Goal: Task Accomplishment & Management: Manage account settings

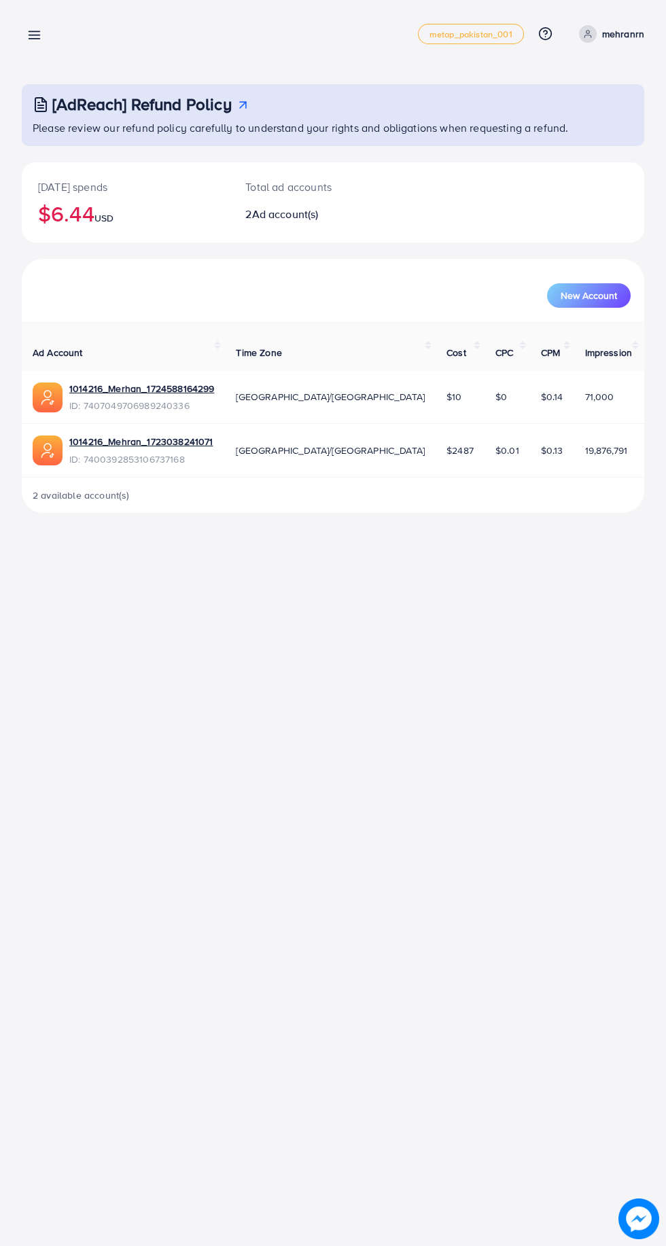
click at [37, 35] on line at bounding box center [34, 35] width 11 height 0
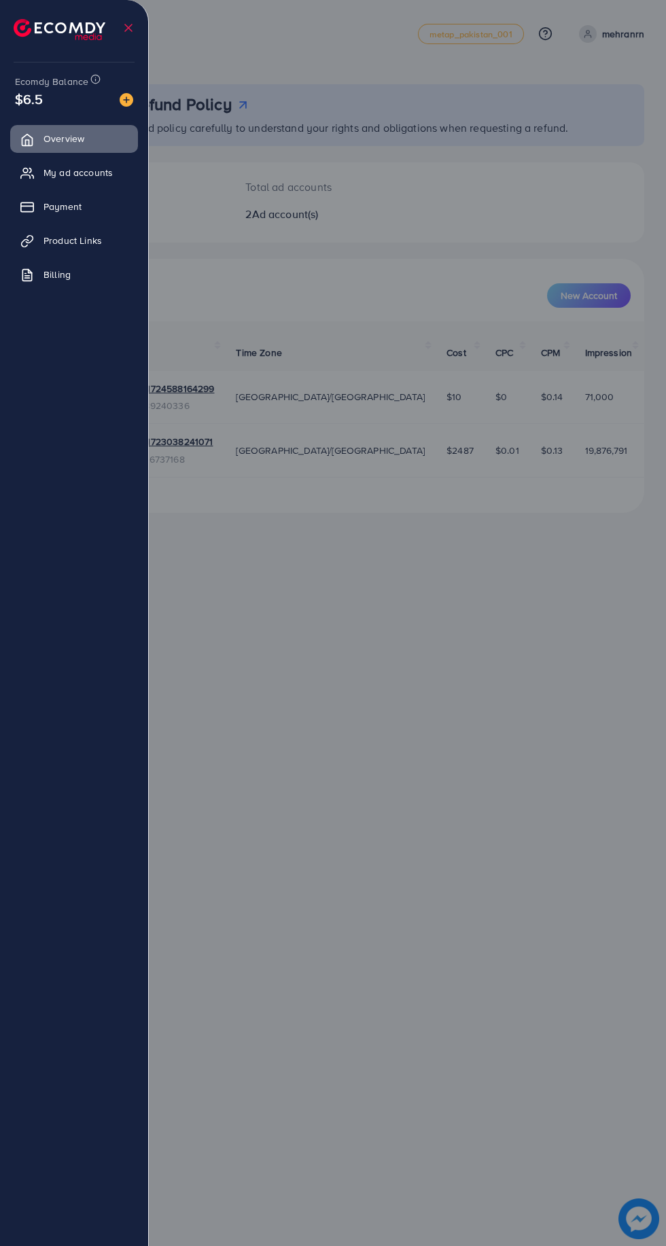
click at [79, 211] on span "Payment" at bounding box center [62, 207] width 38 height 14
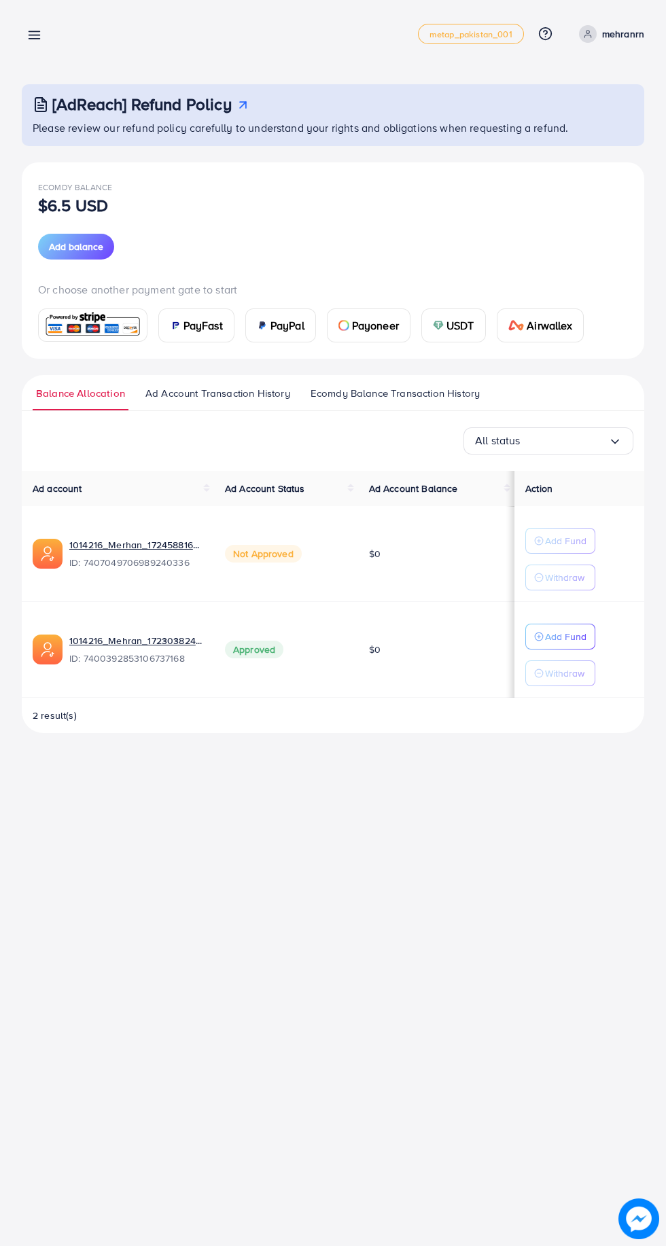
click at [105, 328] on img at bounding box center [93, 325] width 100 height 29
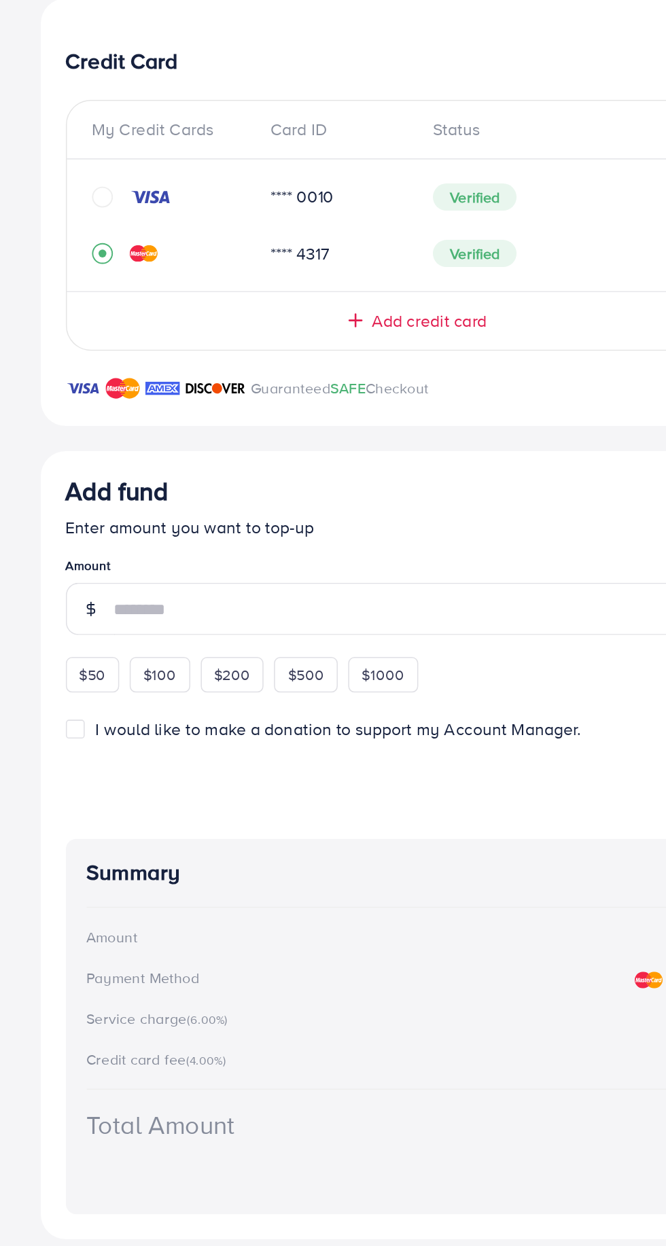
click at [126, 417] on icon "circle" at bounding box center [129, 414] width 14 height 14
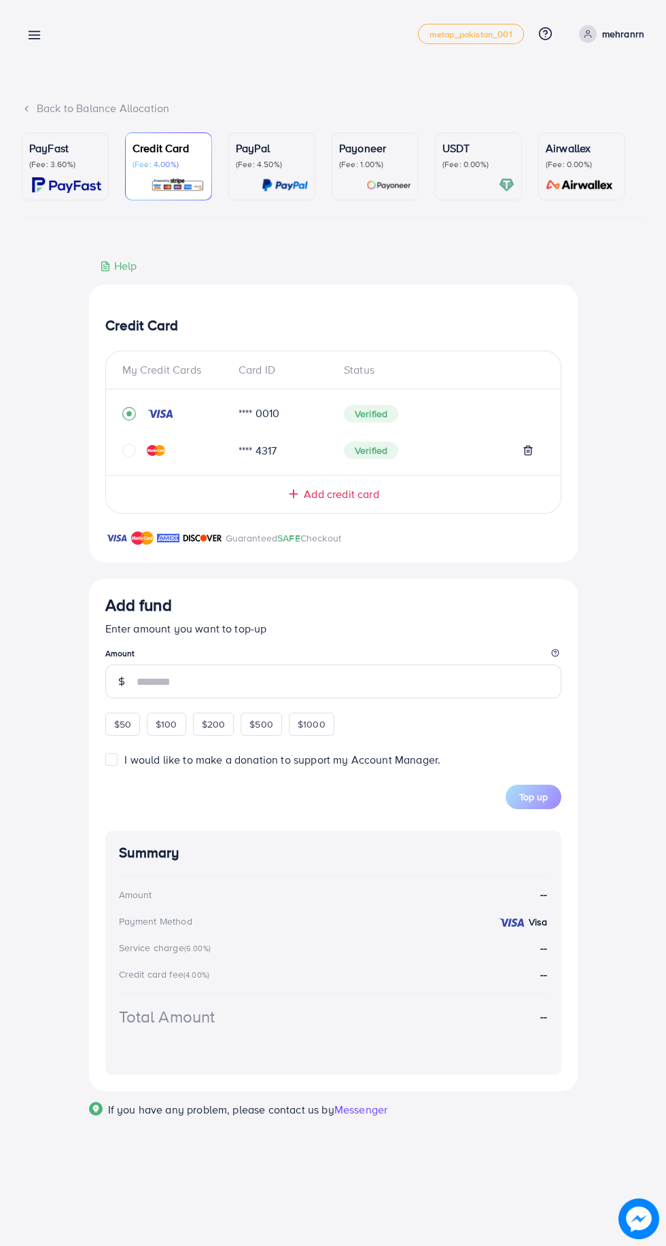
click at [243, 686] on input "number" at bounding box center [349, 682] width 425 height 34
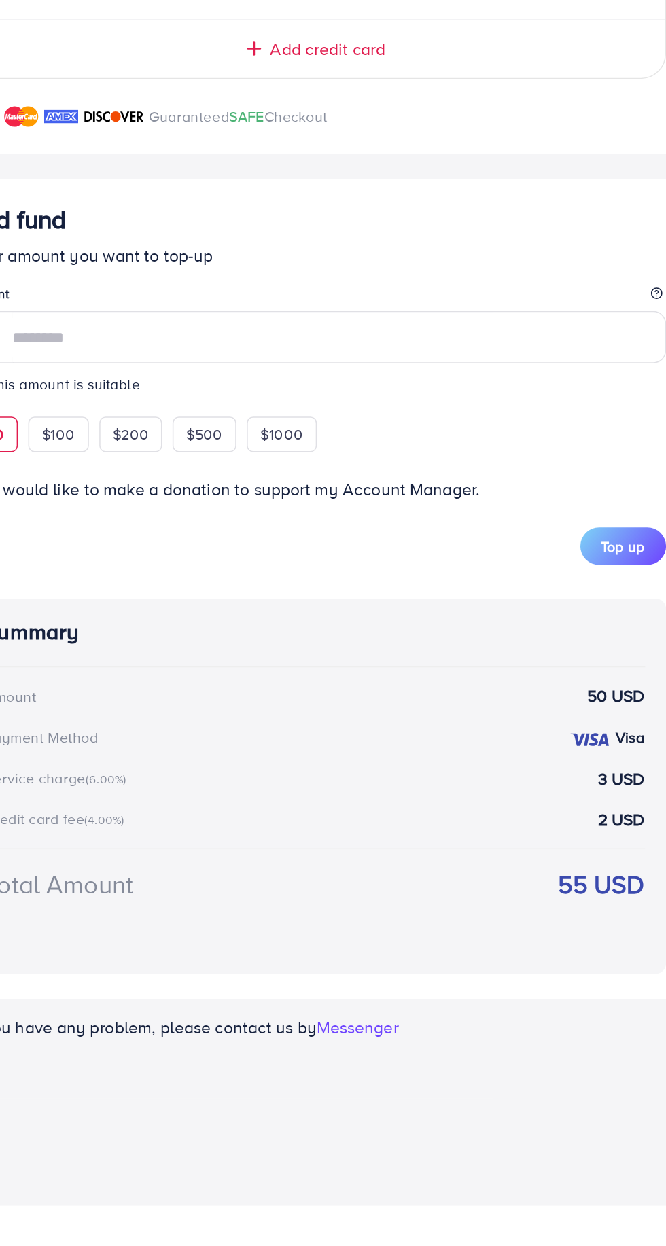
type input "**"
click at [537, 821] on span "Top up" at bounding box center [533, 818] width 29 height 14
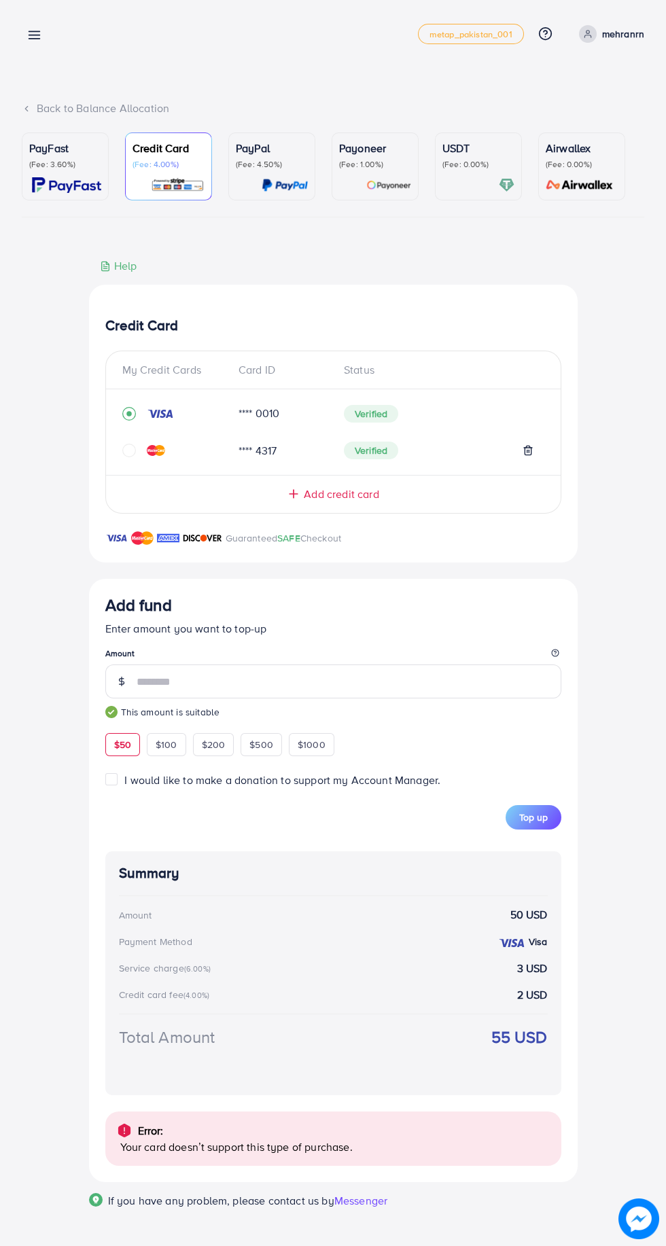
scroll to position [3, 0]
click at [128, 451] on icon "circle" at bounding box center [129, 450] width 14 height 14
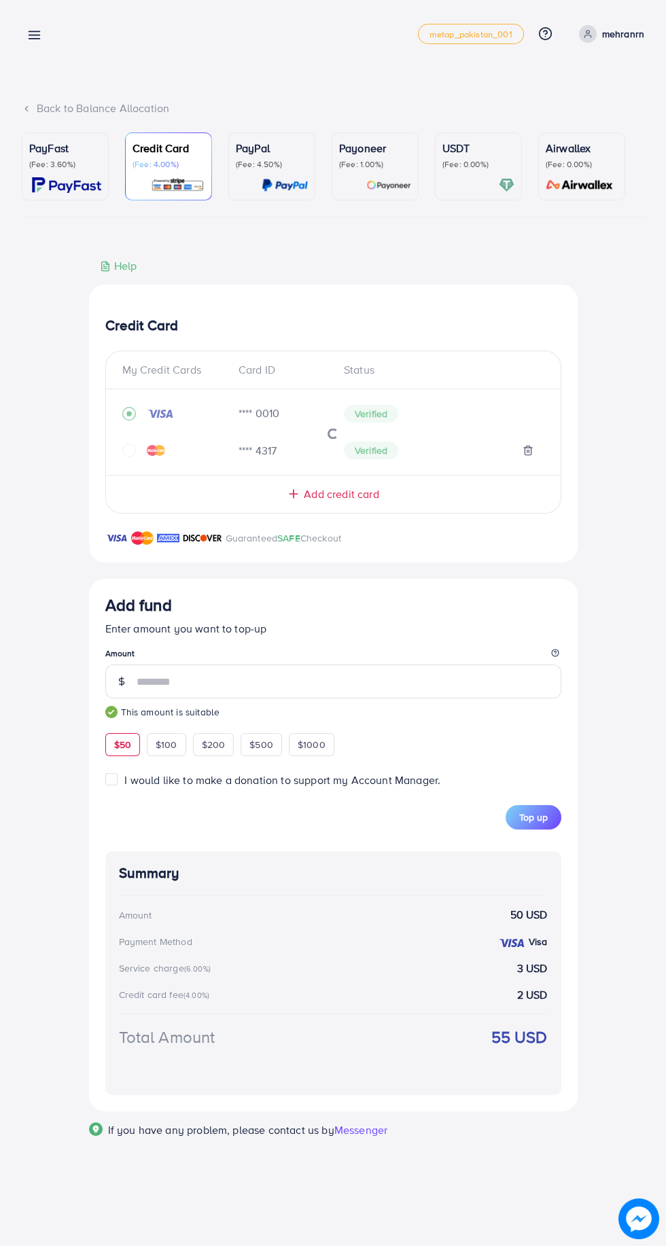
scroll to position [0, 0]
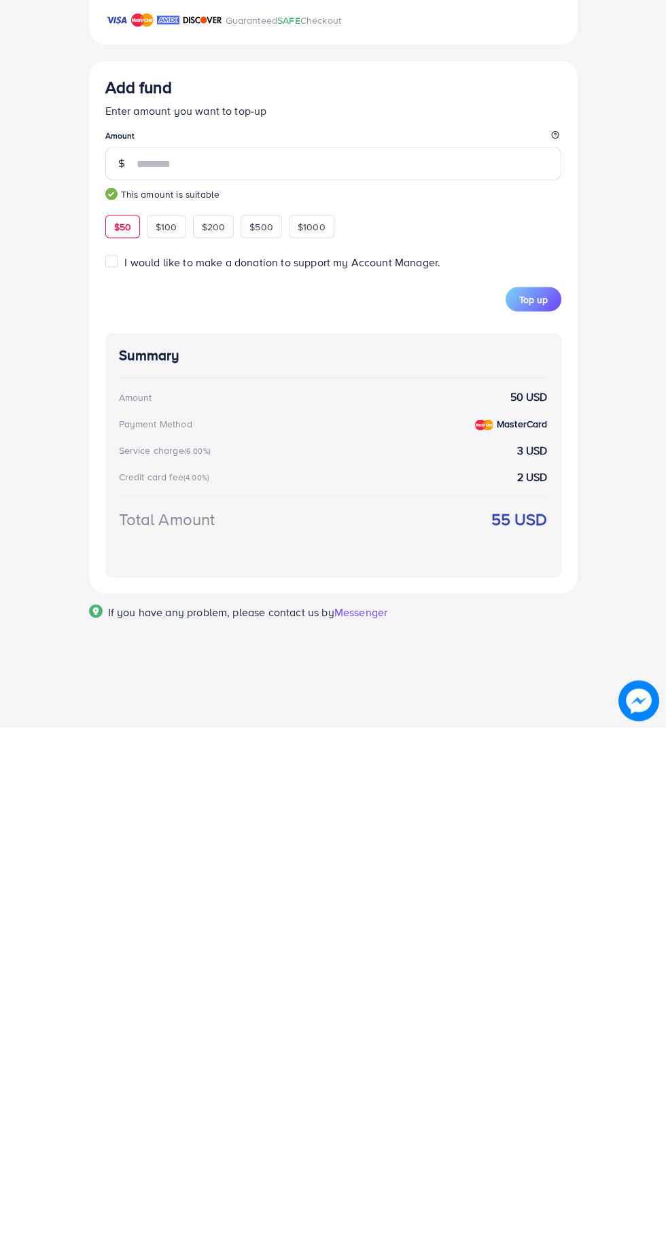
type input "**"
click at [532, 817] on span "Top up" at bounding box center [533, 818] width 29 height 14
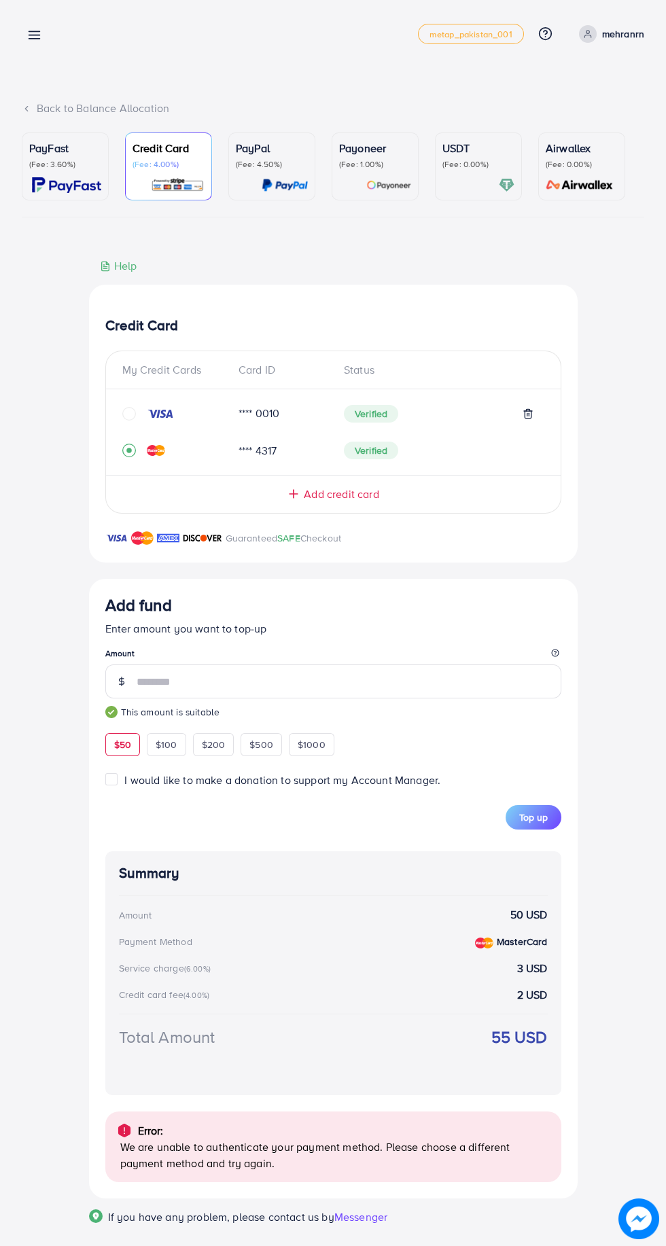
click at [37, 35] on line at bounding box center [34, 35] width 11 height 0
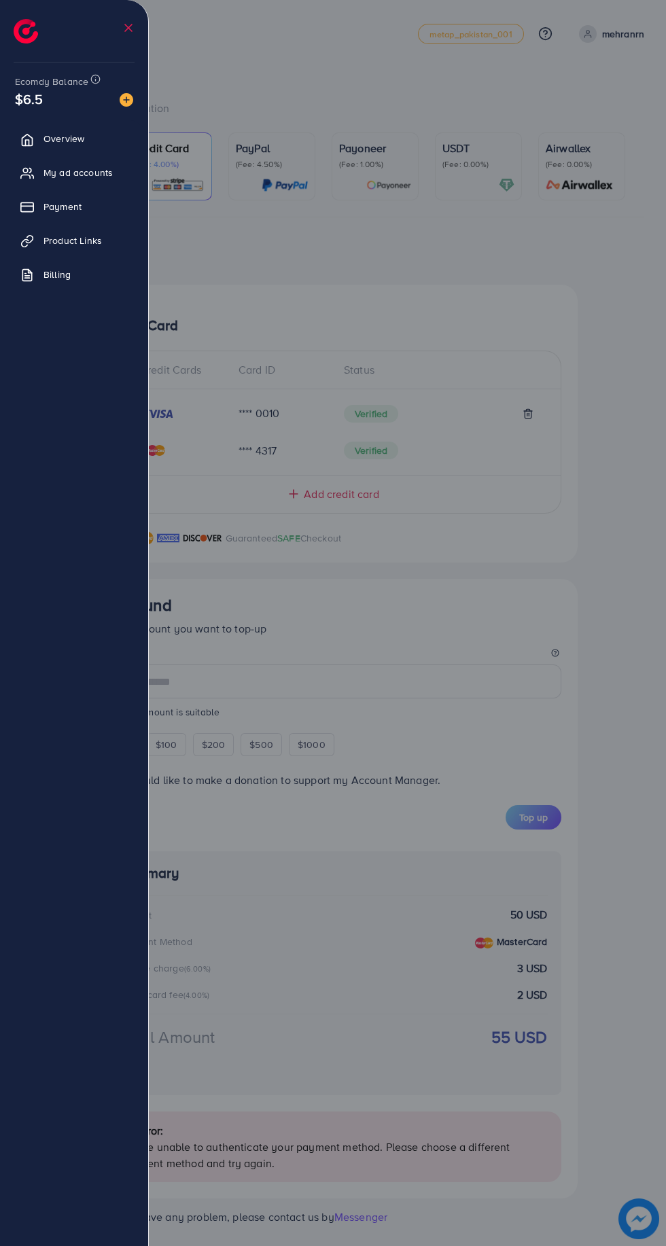
click at [74, 203] on span "Payment" at bounding box center [62, 207] width 38 height 14
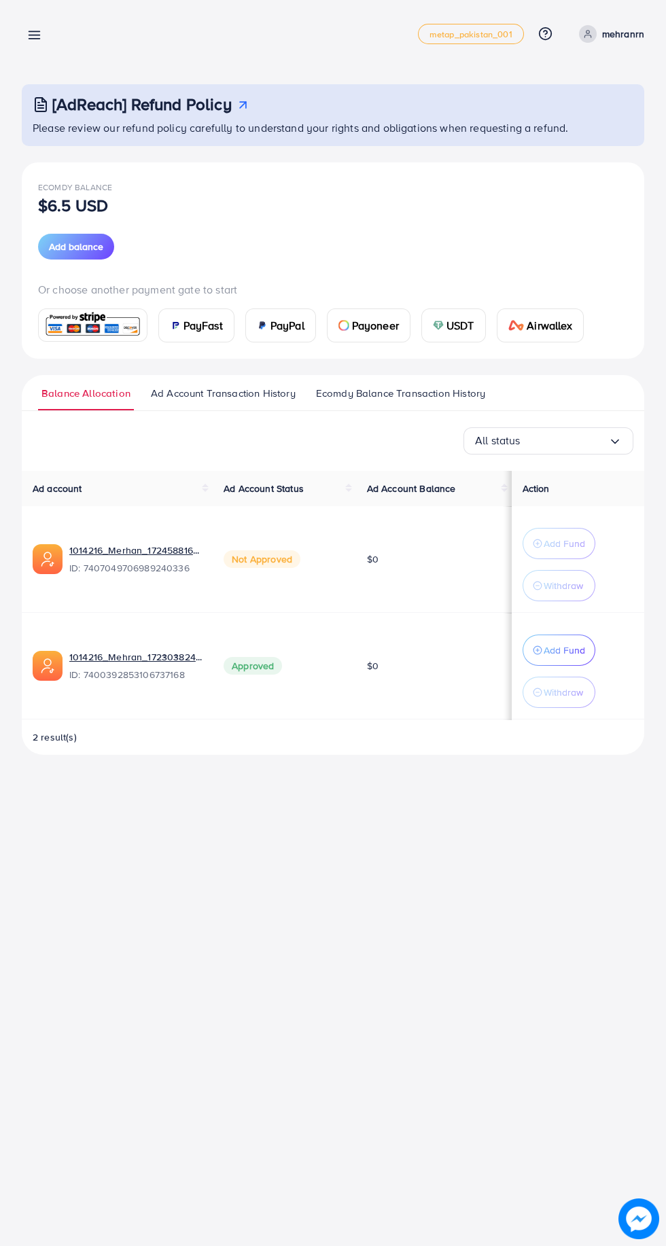
click at [97, 329] on img at bounding box center [93, 325] width 100 height 29
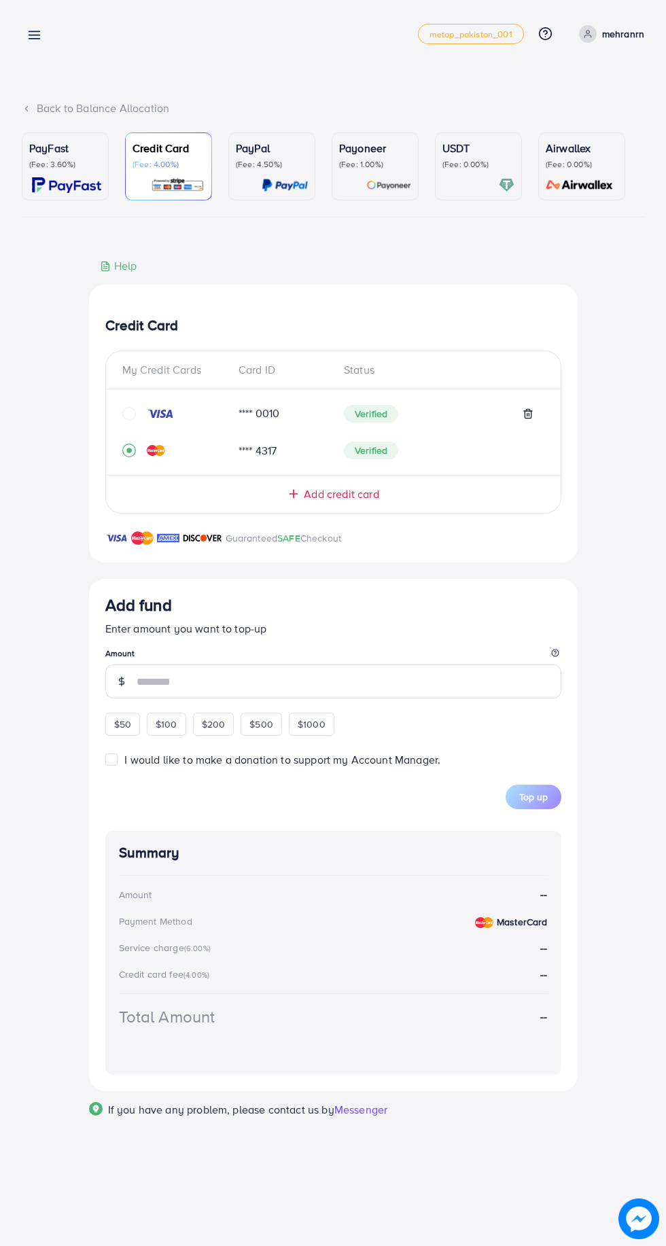
click at [527, 417] on icon at bounding box center [528, 413] width 11 height 11
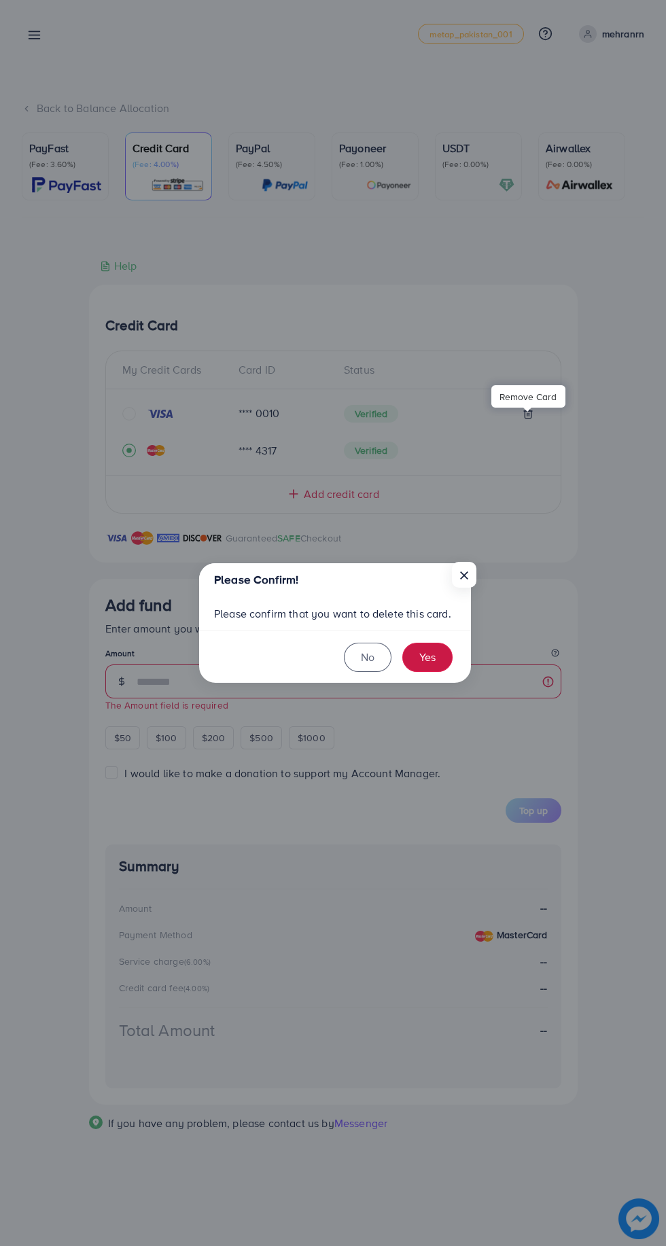
click at [444, 662] on button "Yes" at bounding box center [427, 657] width 50 height 29
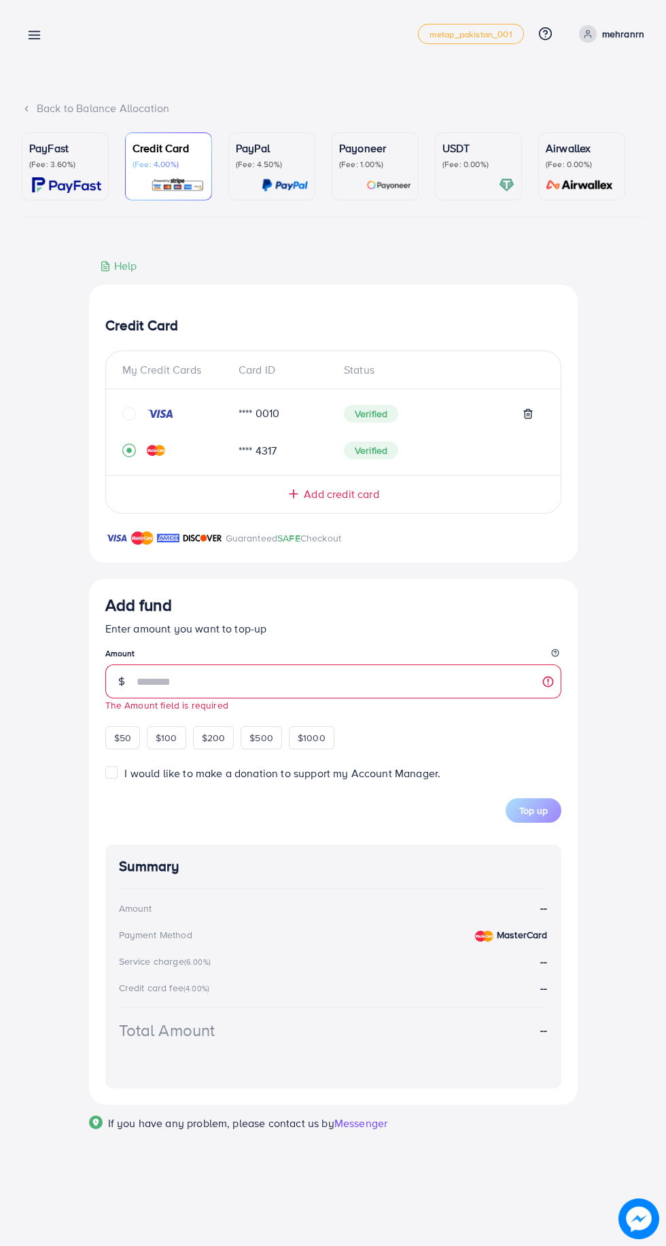
click at [525, 415] on icon at bounding box center [528, 413] width 11 height 11
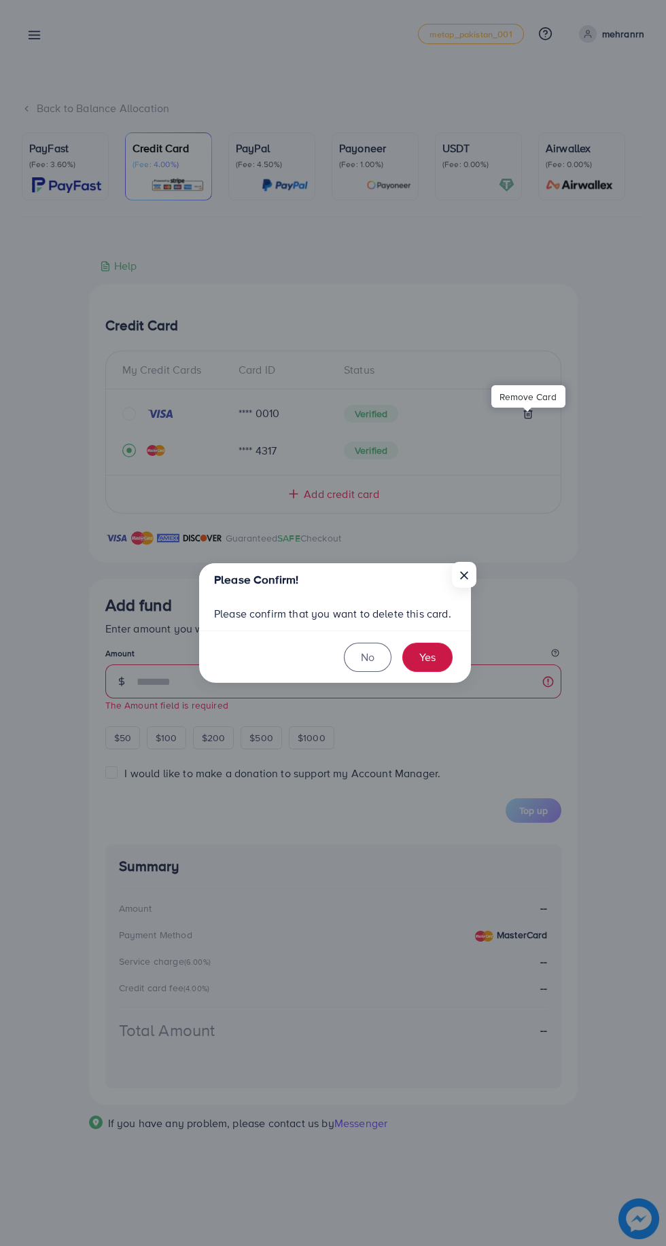
click at [440, 660] on button "Yes" at bounding box center [427, 657] width 50 height 29
